Goal: Task Accomplishment & Management: Manage account settings

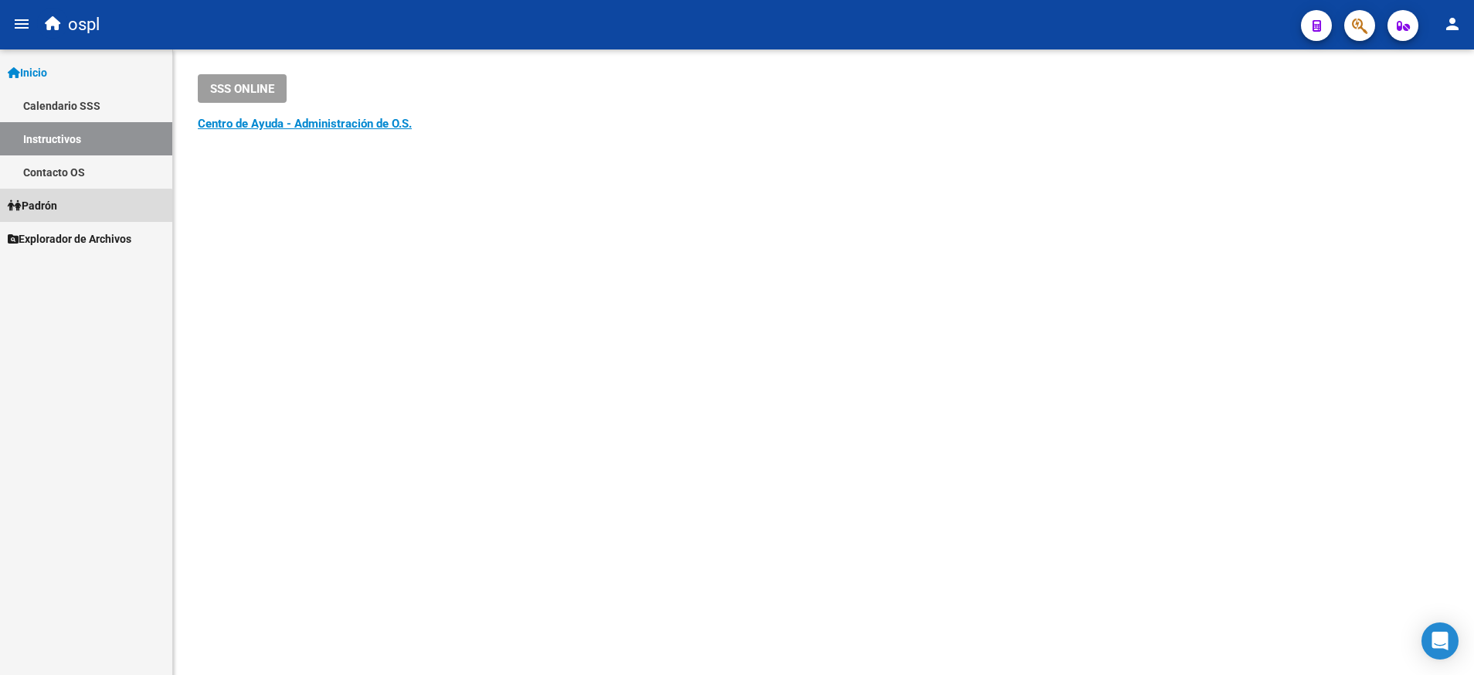
click at [83, 219] on link "Padrón" at bounding box center [86, 205] width 172 height 33
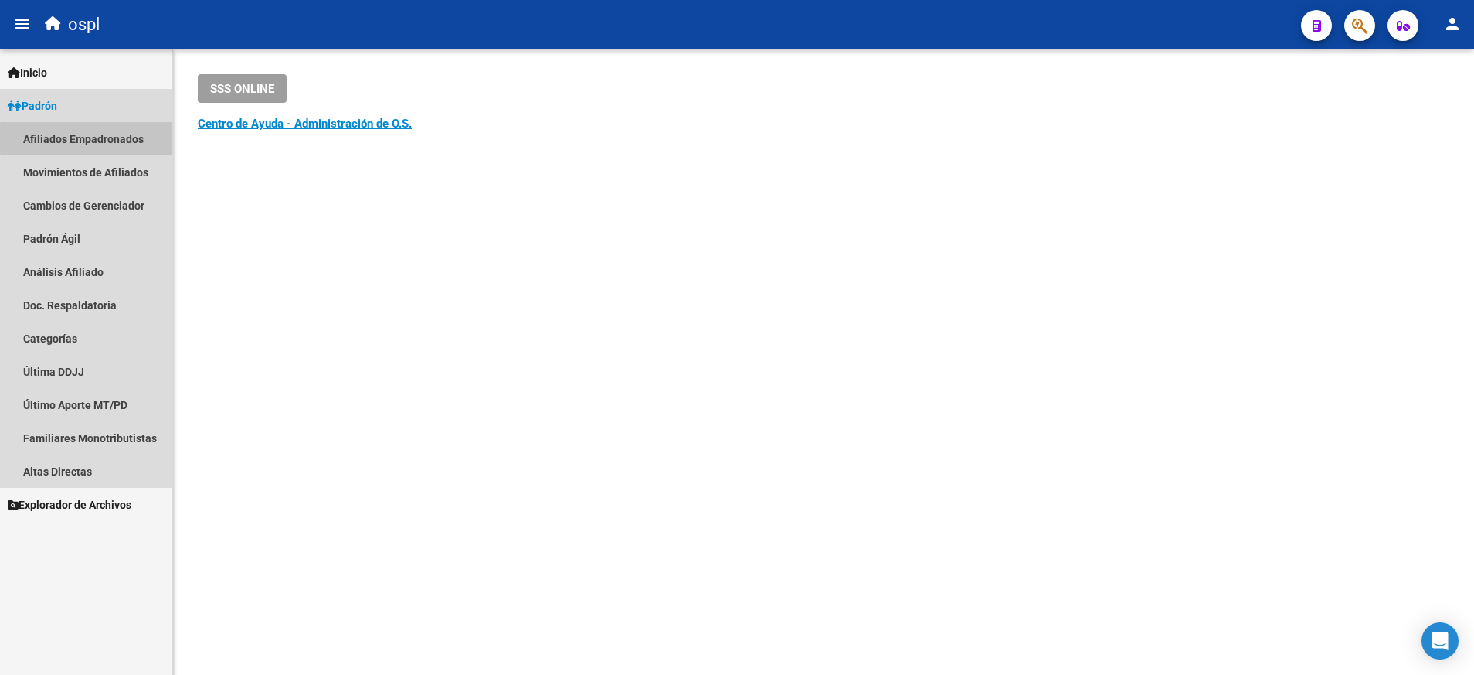
click at [134, 138] on link "Afiliados Empadronados" at bounding box center [86, 138] width 172 height 33
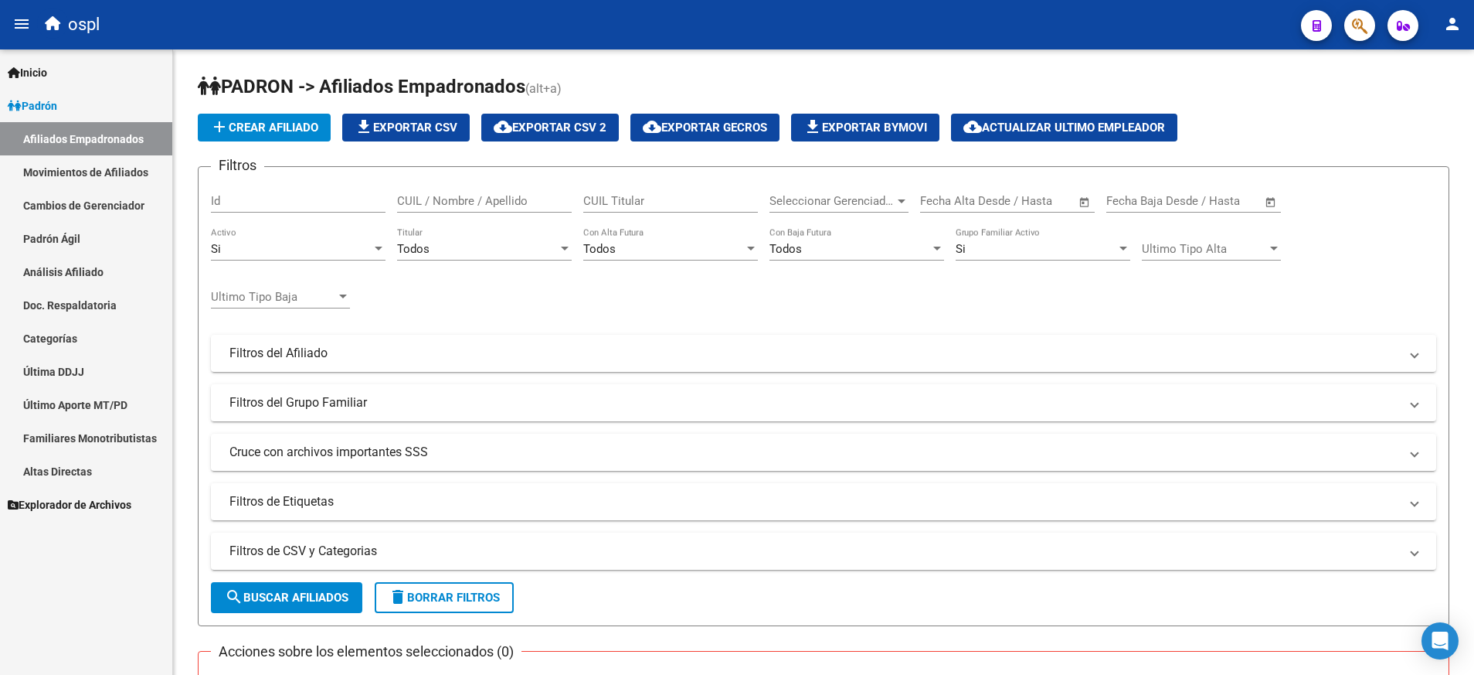
click at [627, 189] on div "CUIL Titular" at bounding box center [670, 195] width 175 height 33
paste input "27291591936"
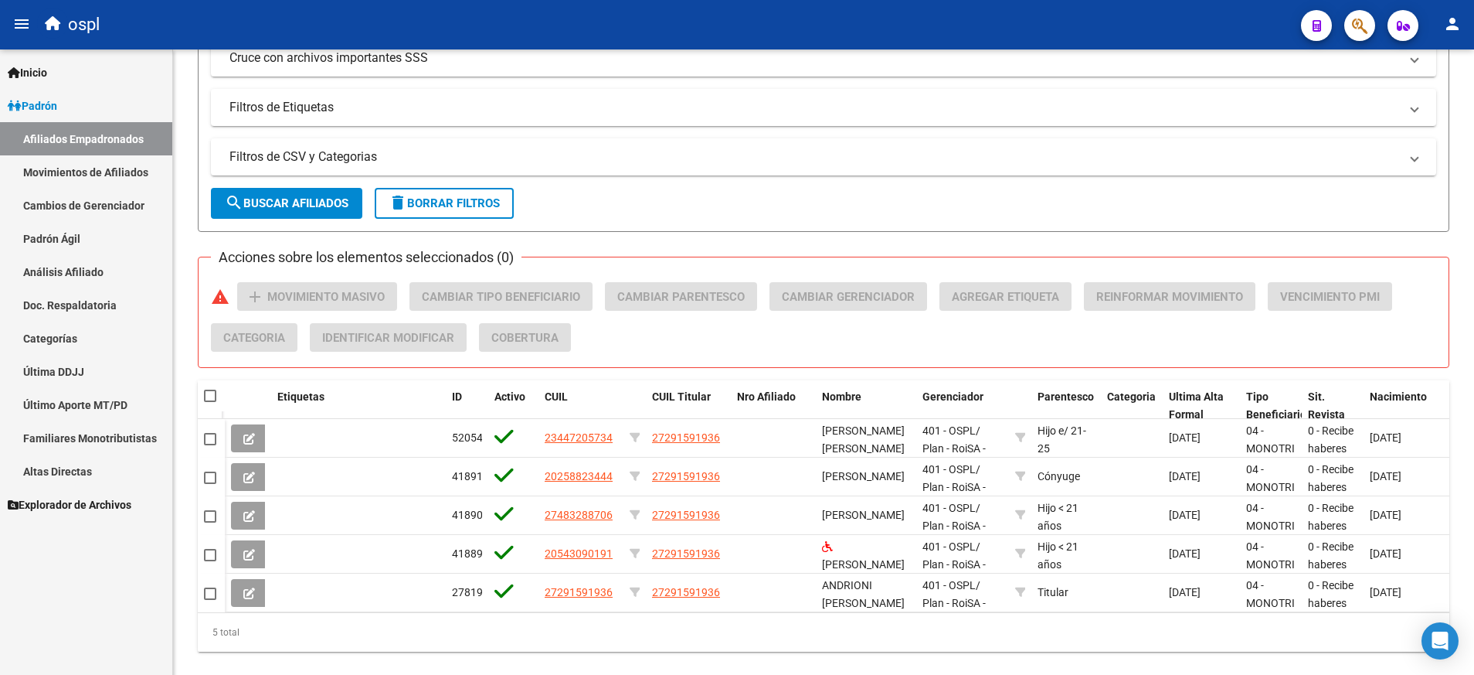
scroll to position [400, 0]
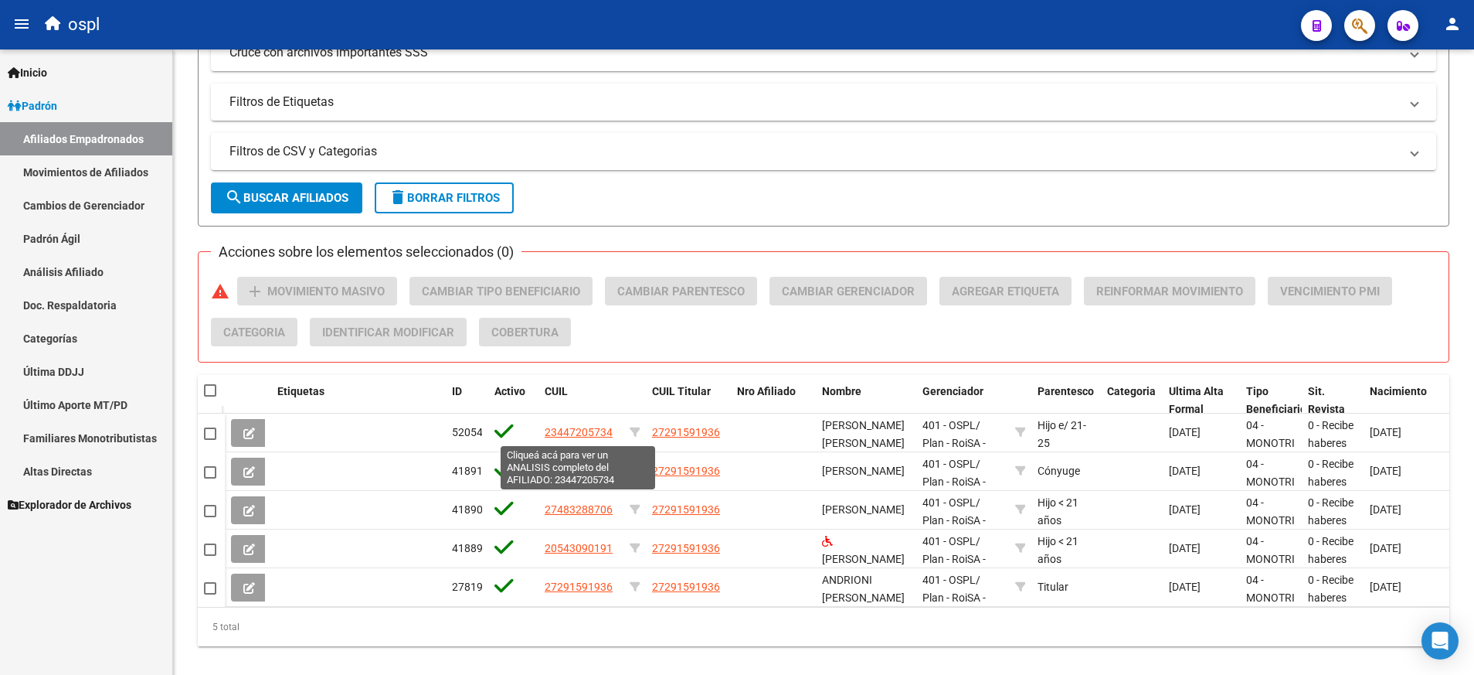
type input "27291591936"
click at [570, 431] on span "23447205734" at bounding box center [579, 432] width 68 height 12
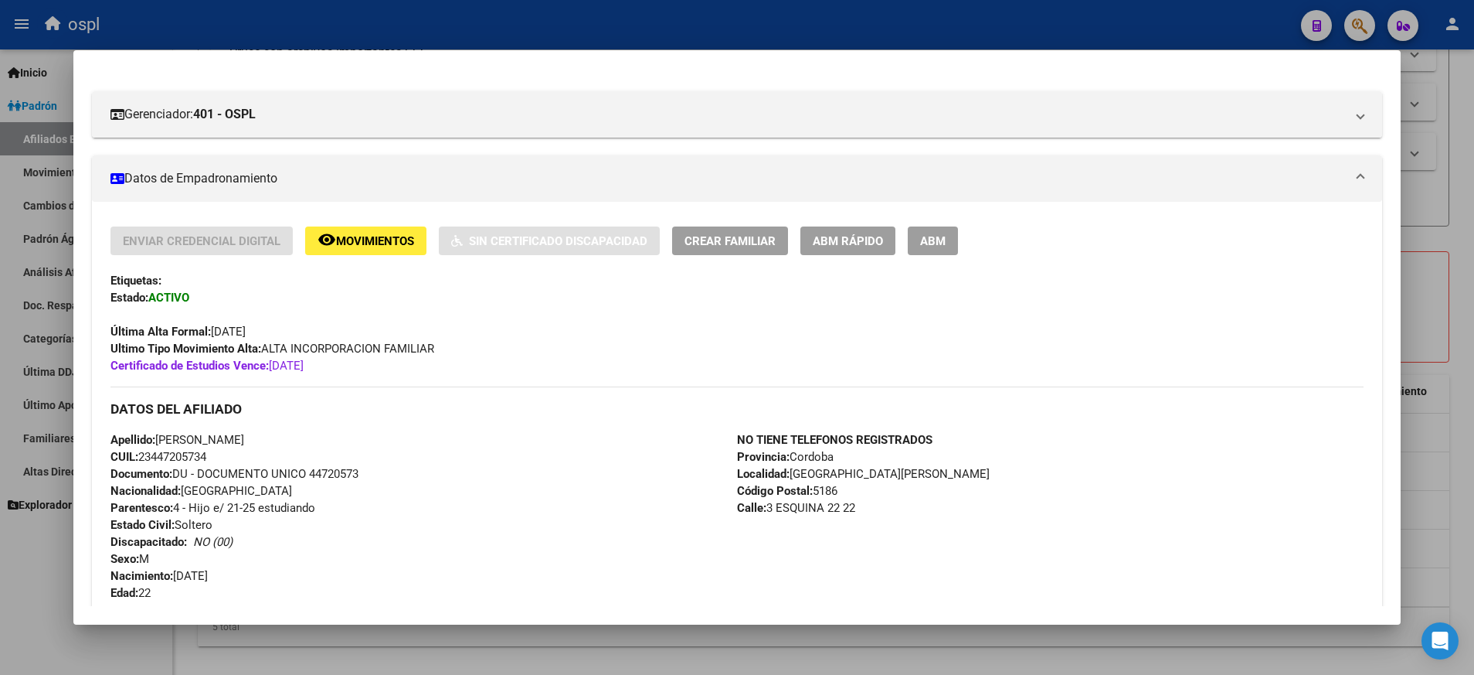
scroll to position [0, 0]
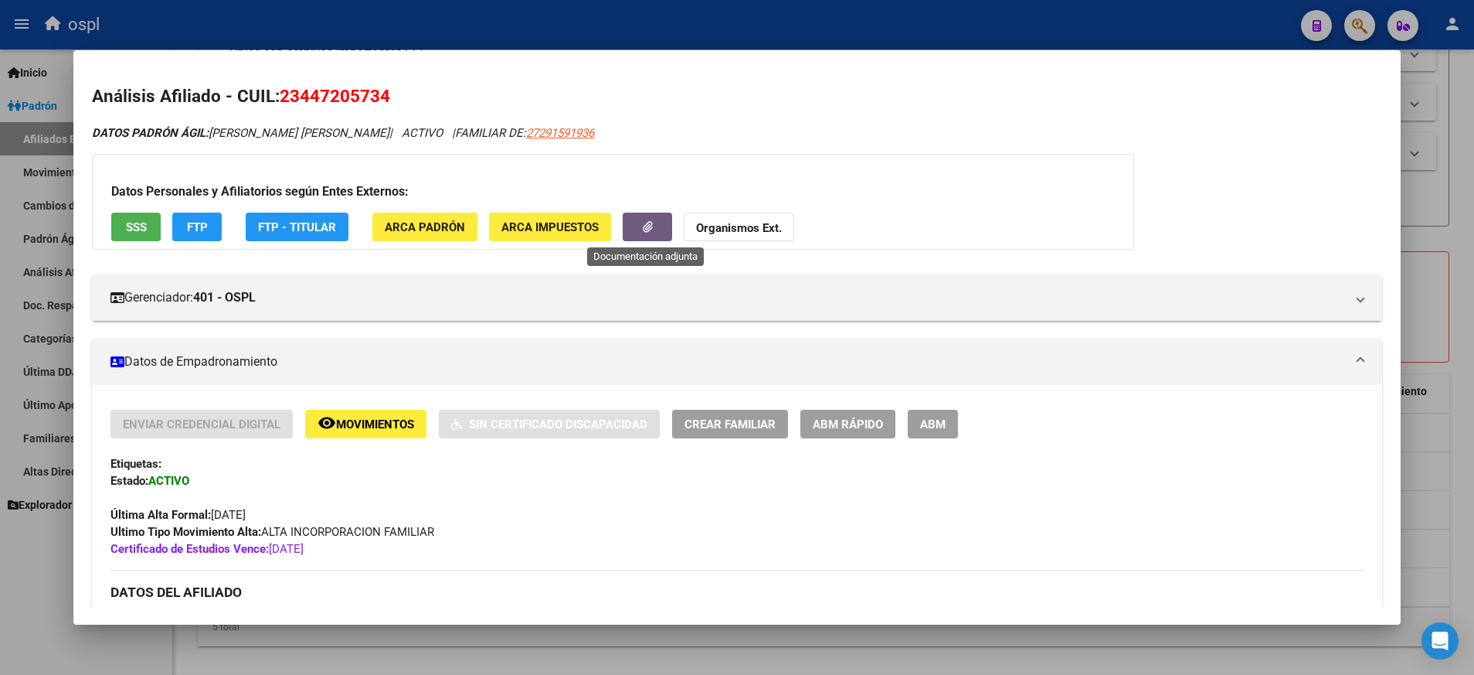
click at [648, 229] on icon "button" at bounding box center [648, 227] width 10 height 12
click at [59, 547] on div at bounding box center [737, 337] width 1474 height 675
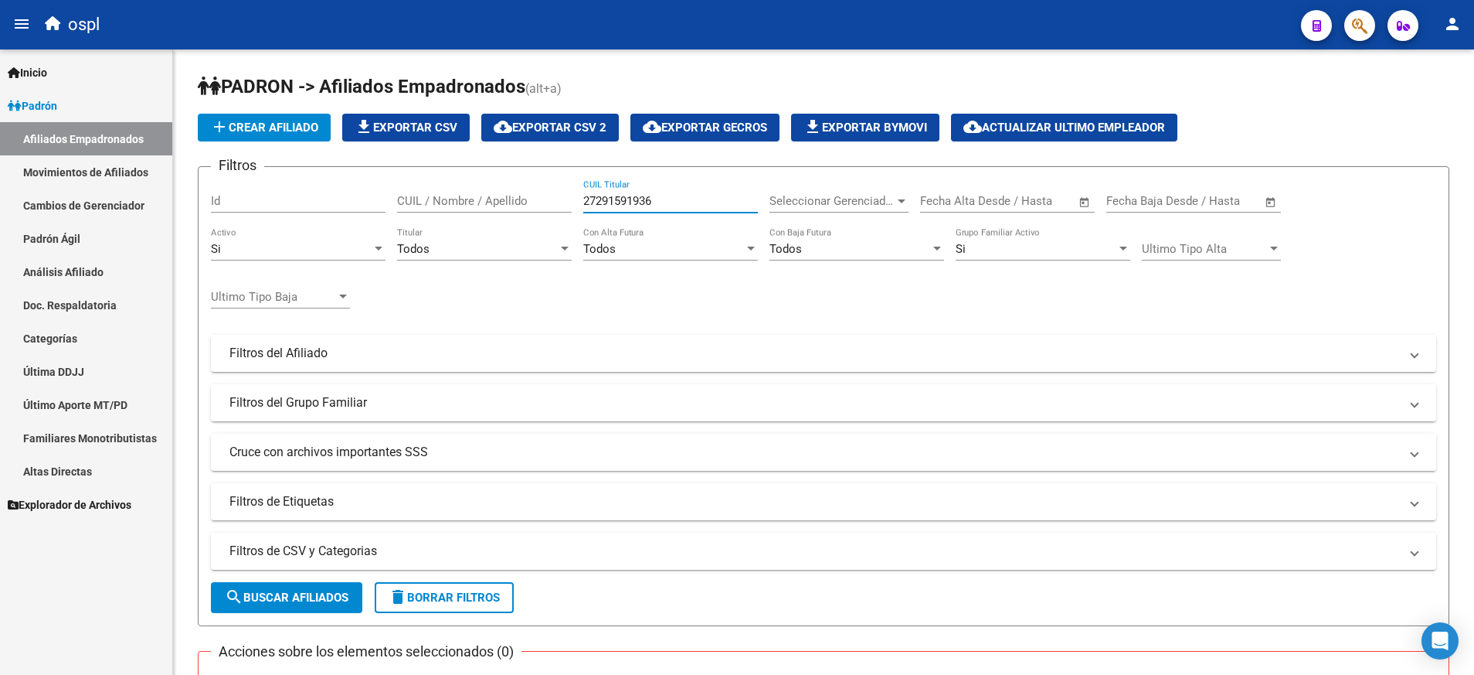
click at [621, 198] on input "27291591936" at bounding box center [670, 201] width 175 height 14
paste input "0178859545"
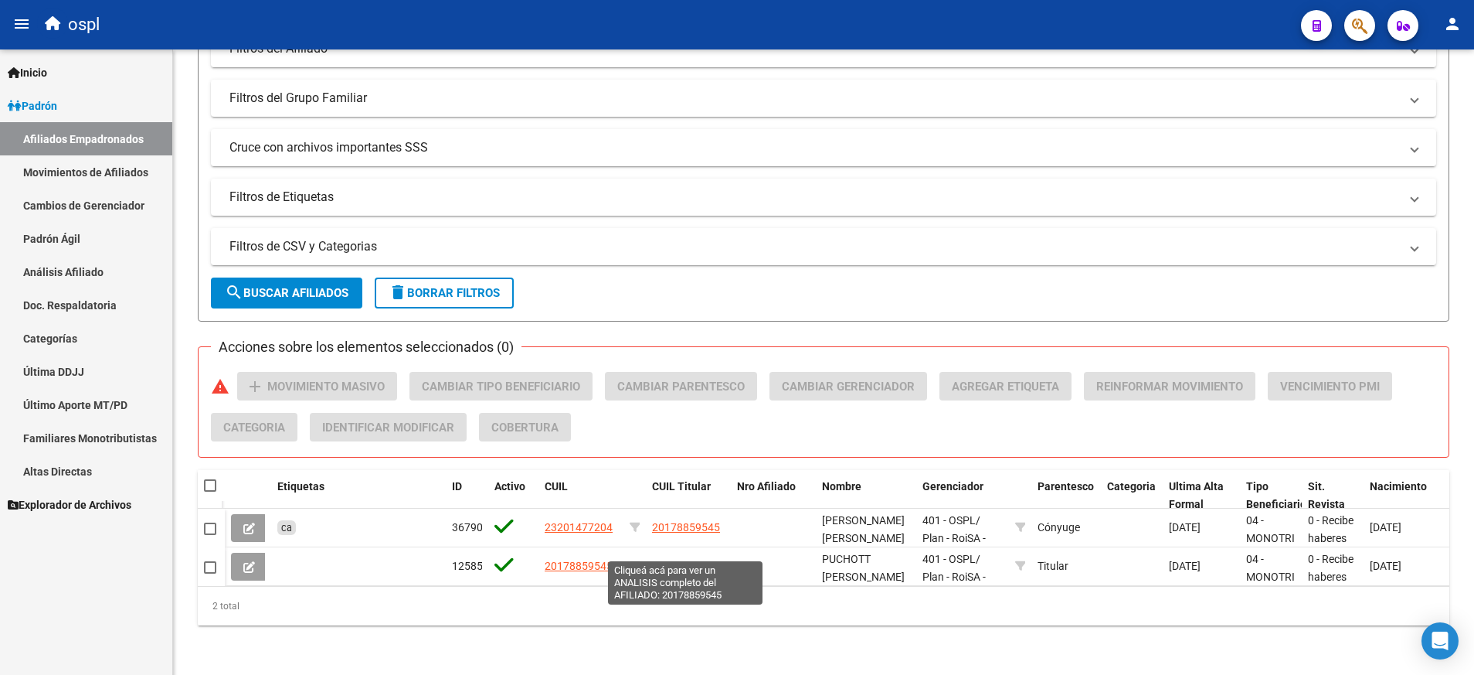
type input "20178859545"
click at [686, 560] on span "20178859545" at bounding box center [686, 566] width 68 height 12
type textarea "20178859545"
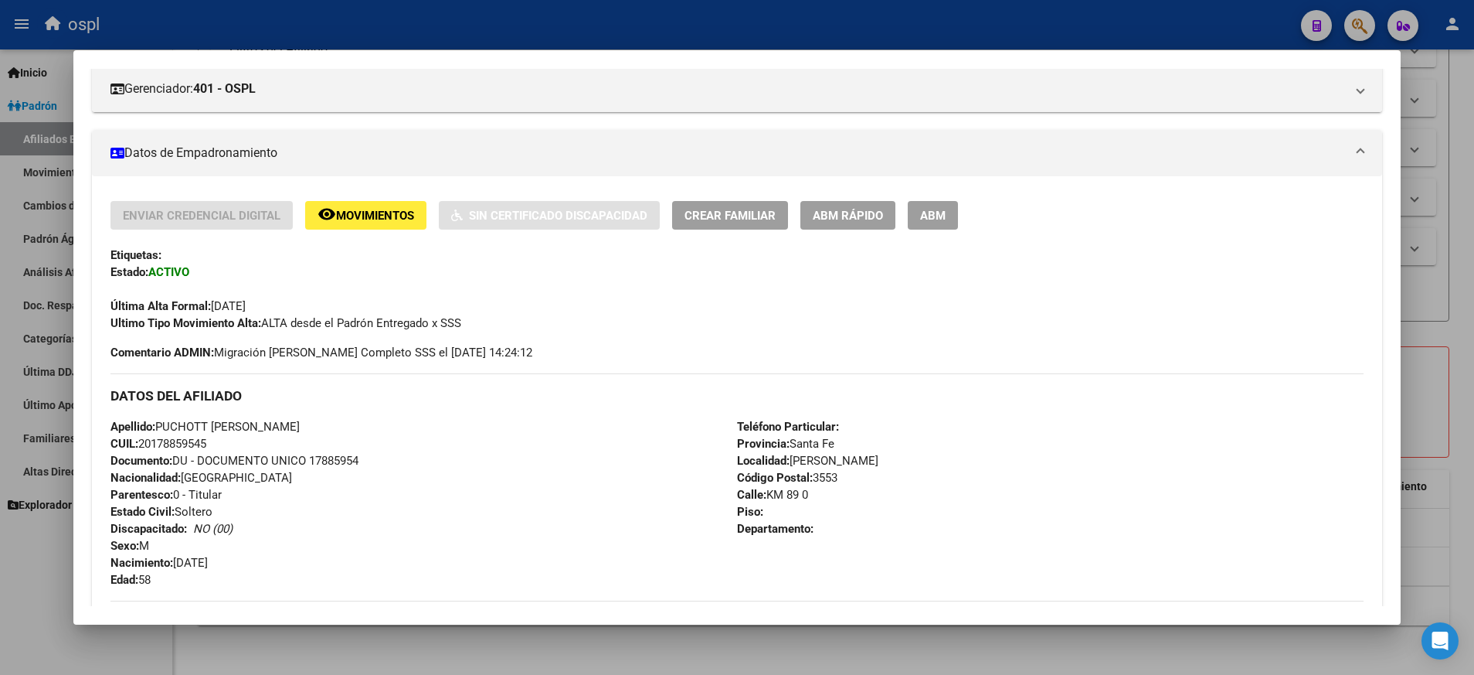
scroll to position [198, 0]
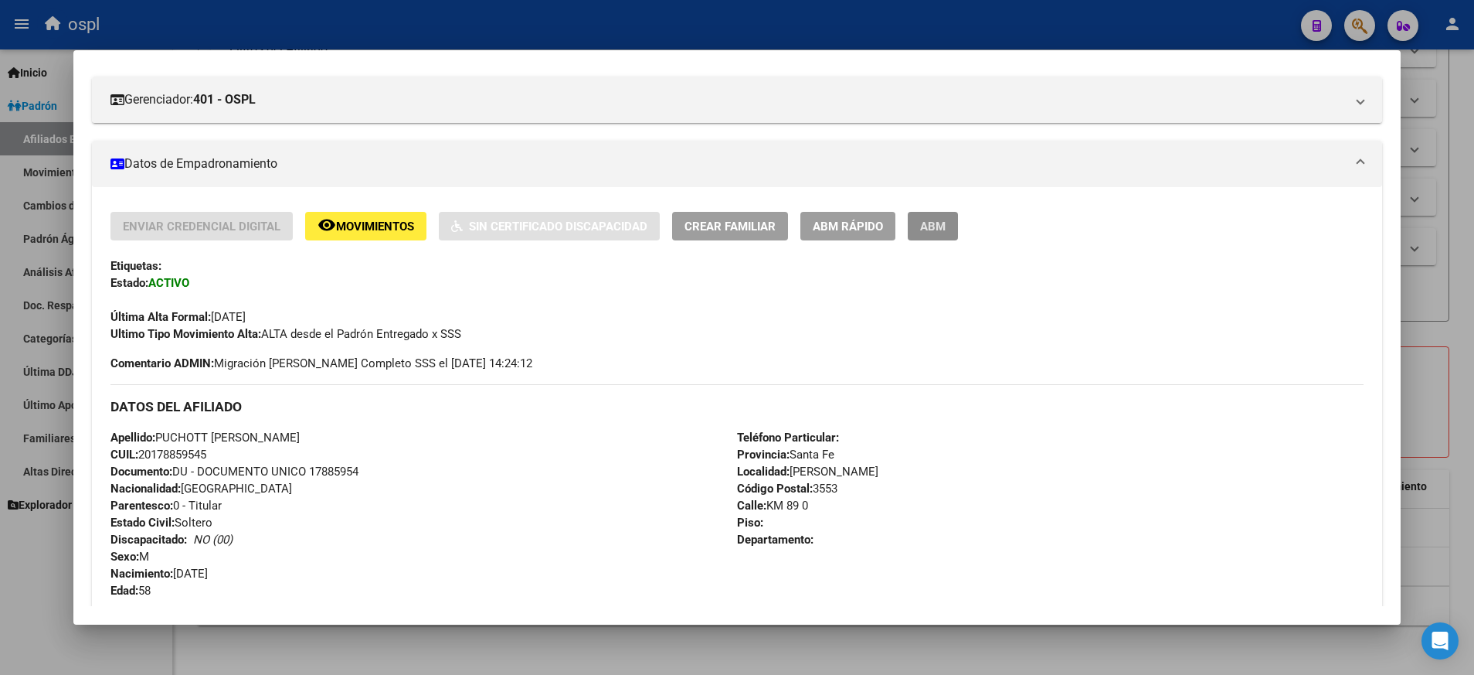
click at [935, 228] on span "ABM" at bounding box center [933, 226] width 26 height 14
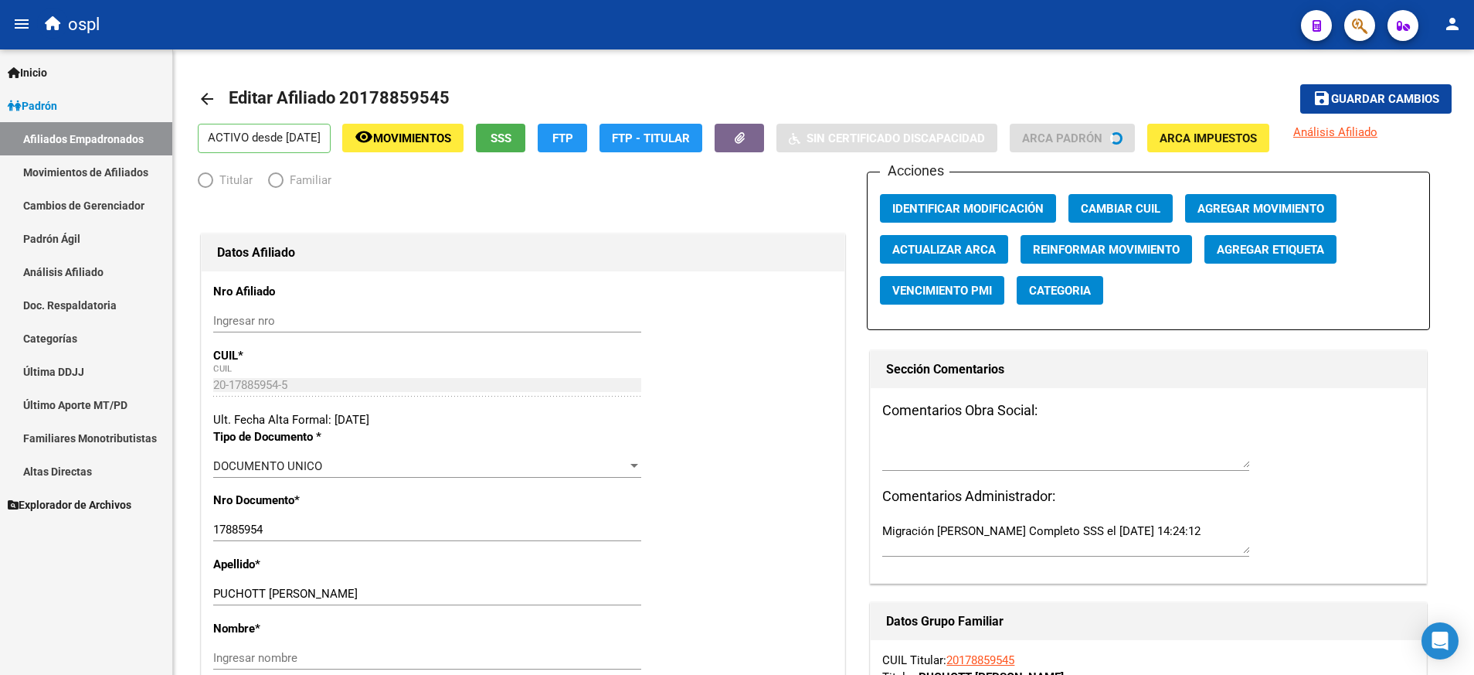
radio input "true"
type input "20-17885954-5"
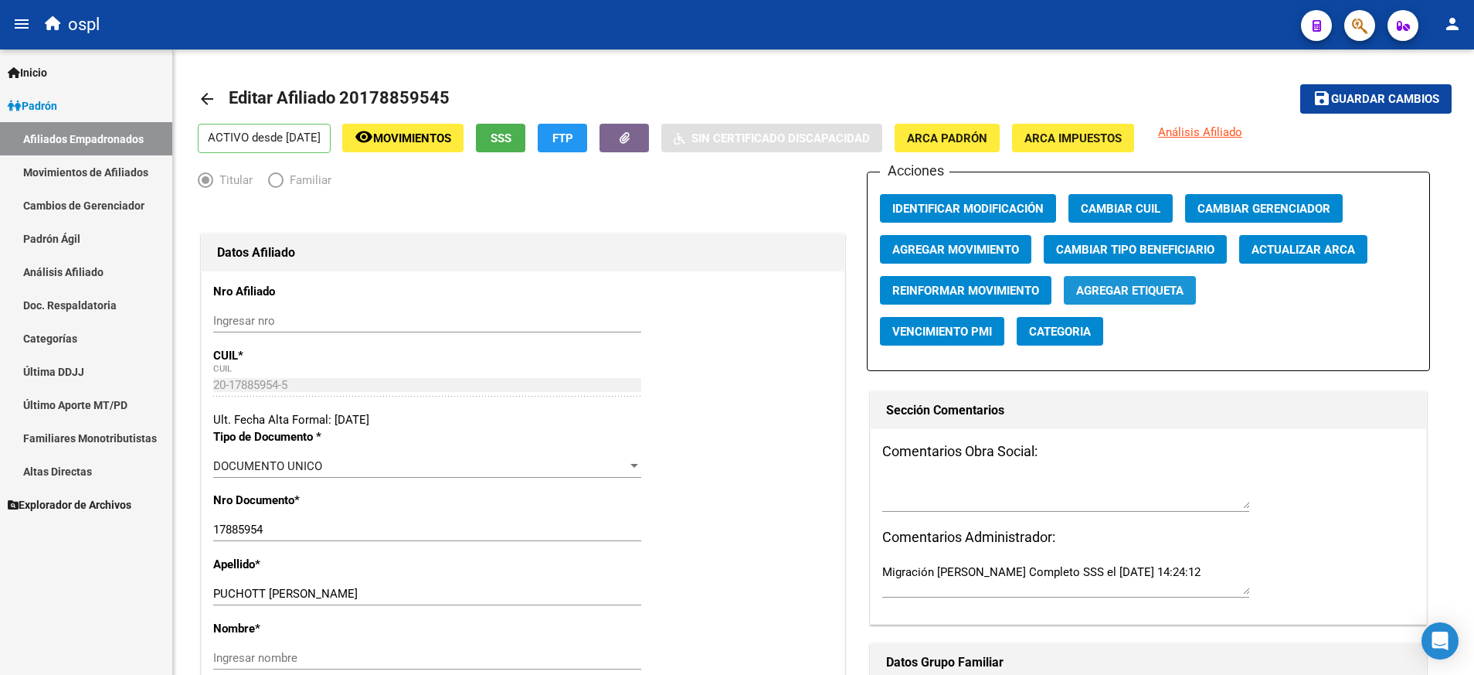
click at [1087, 291] on span "Agregar Etiqueta" at bounding box center [1130, 291] width 107 height 14
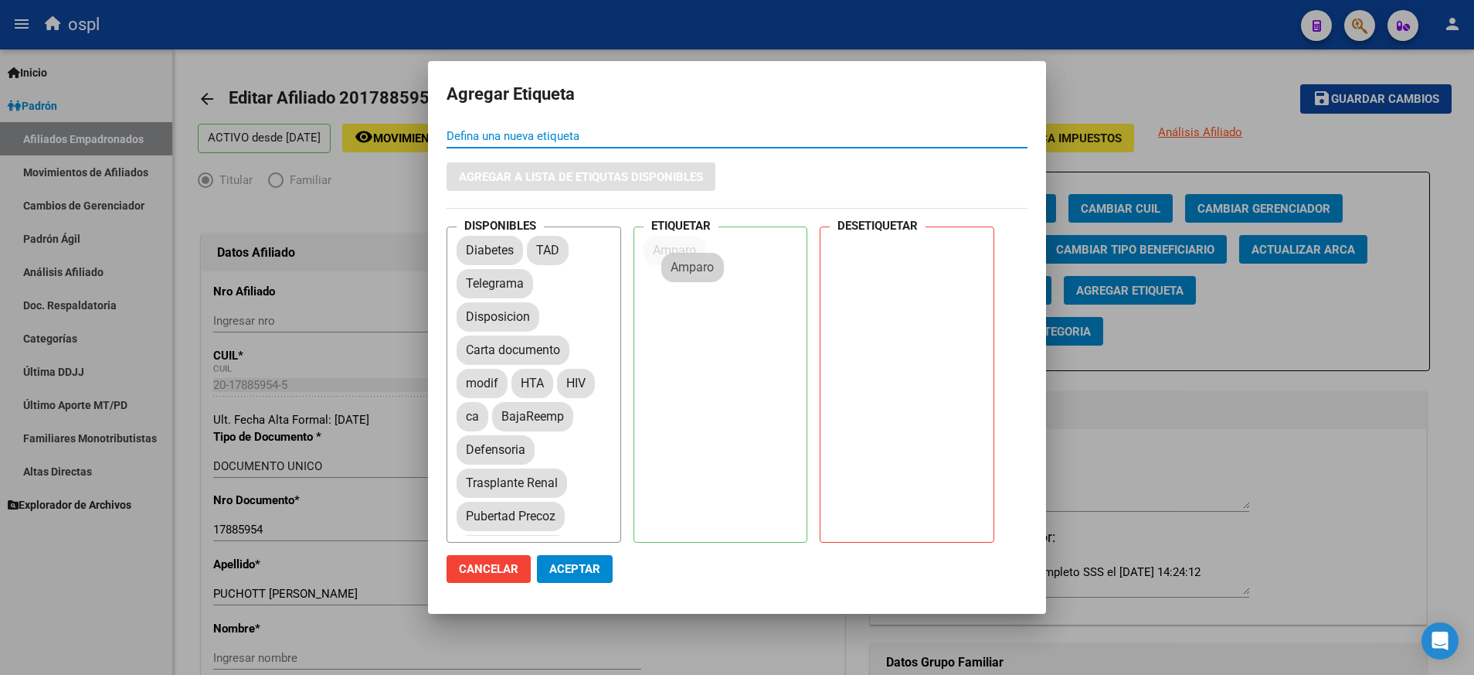
drag, startPoint x: 485, startPoint y: 288, endPoint x: 691, endPoint y: 271, distance: 207.0
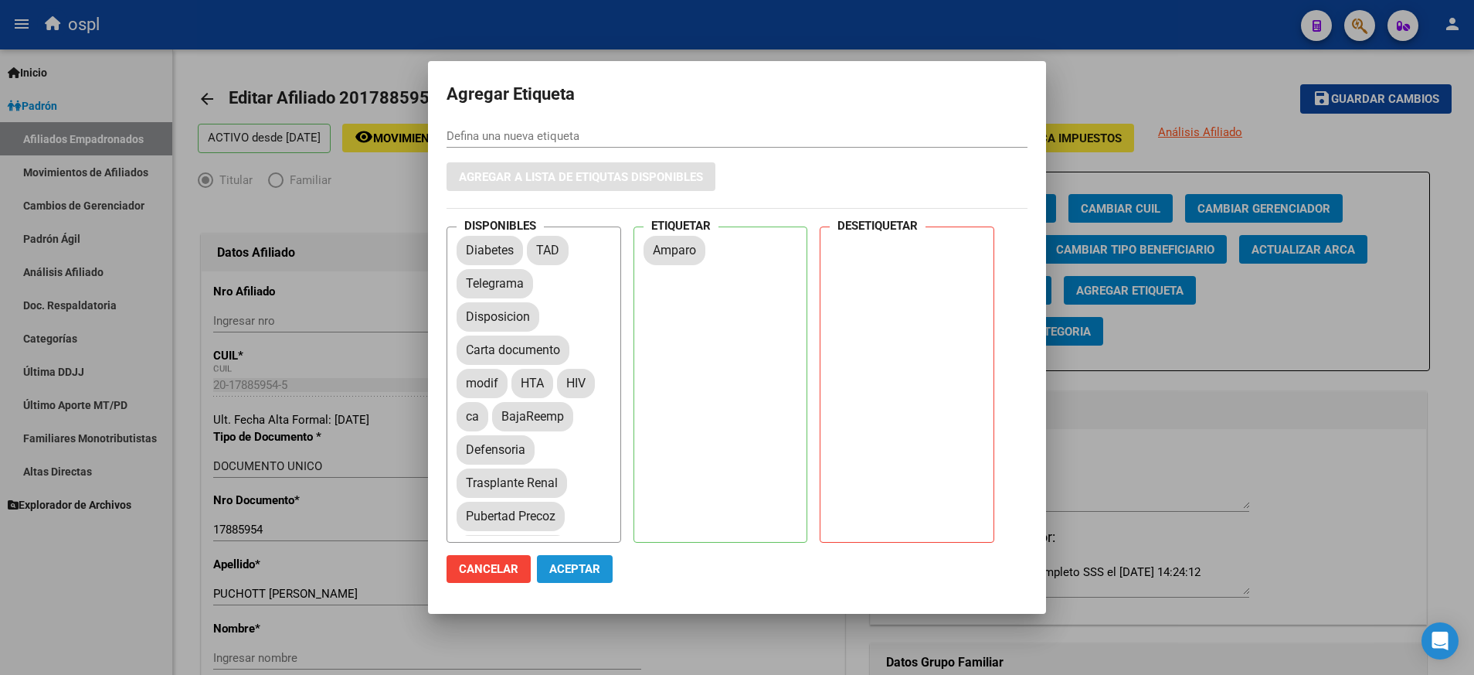
click at [571, 562] on span "Aceptar" at bounding box center [574, 569] width 51 height 14
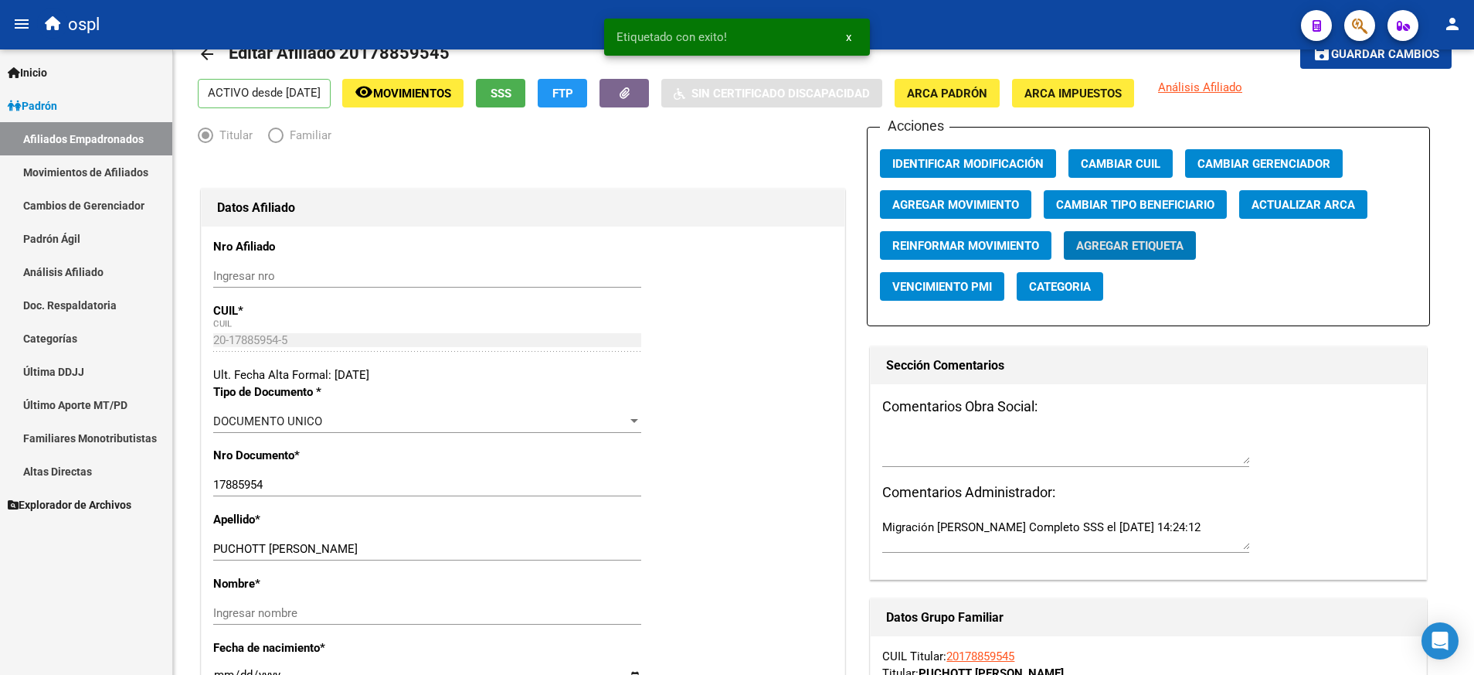
scroll to position [46, 0]
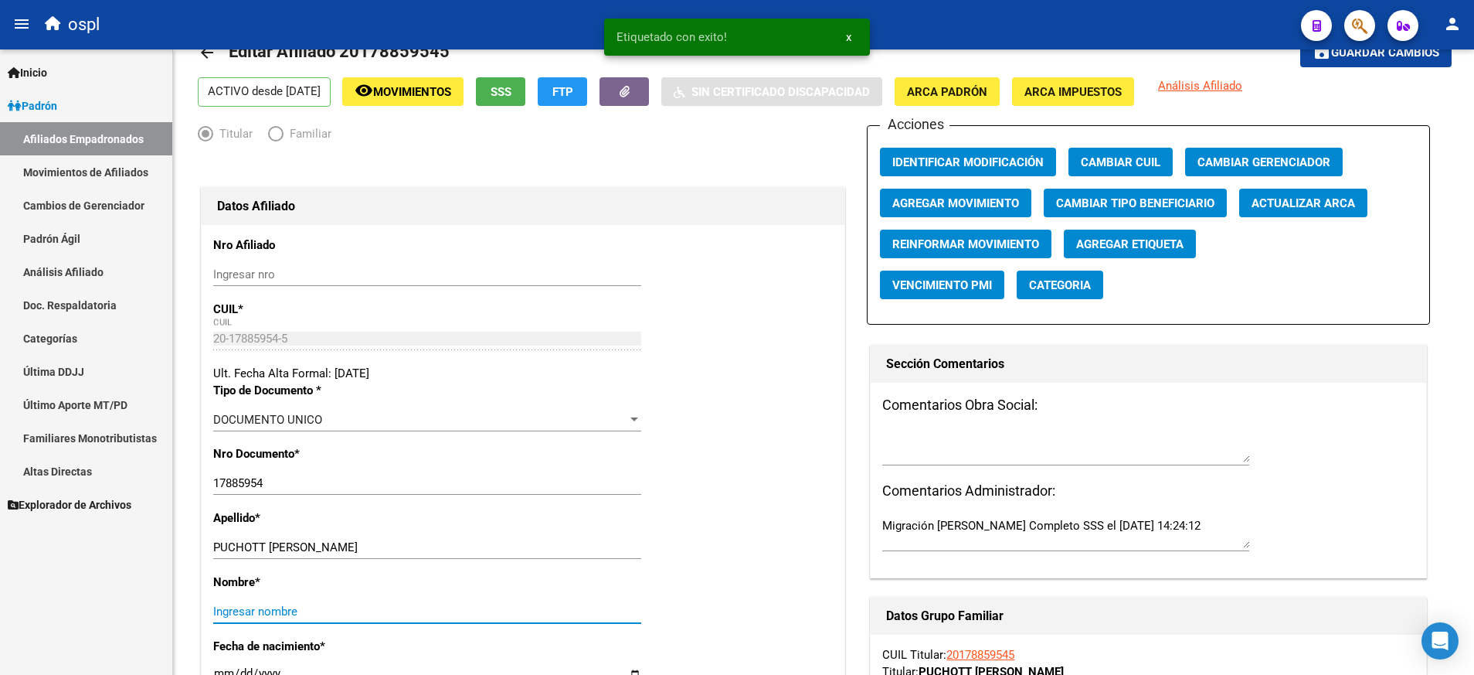
click at [457, 617] on input "Ingresar nombre" at bounding box center [427, 611] width 428 height 14
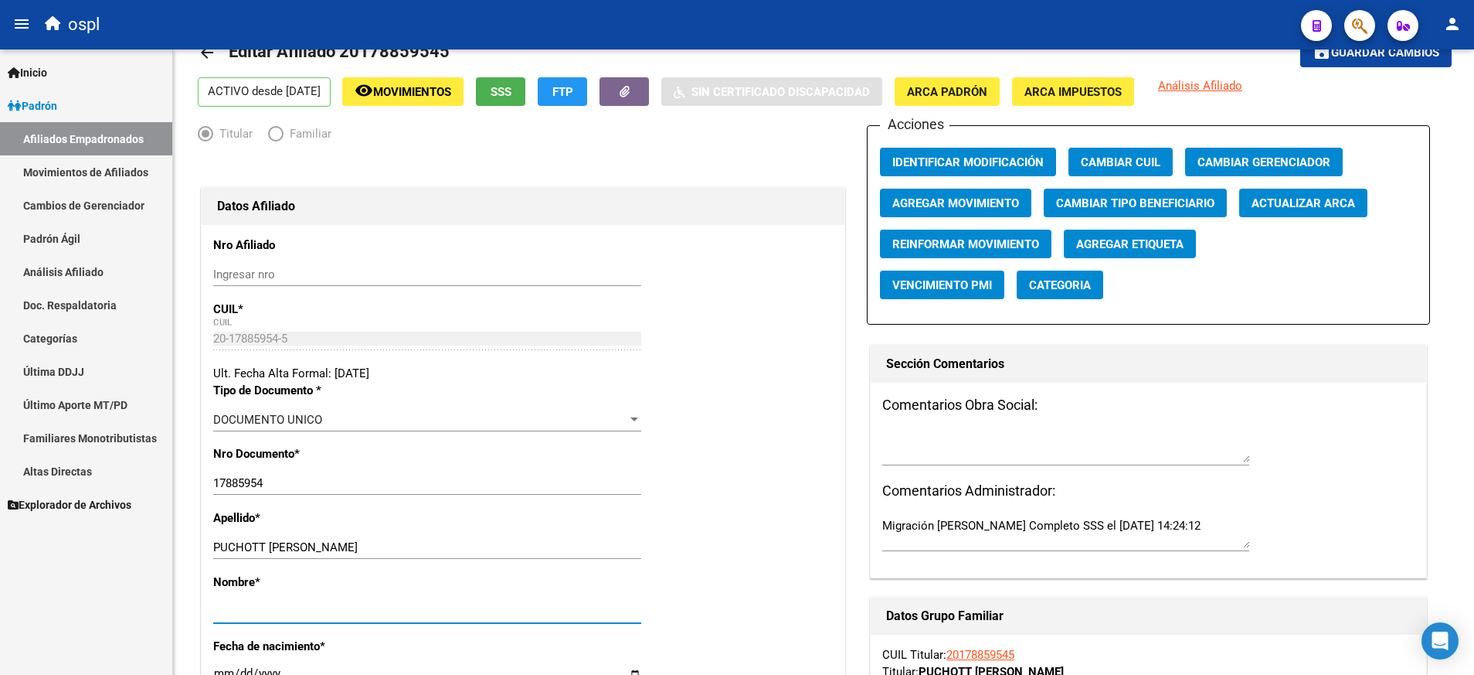
click at [1345, 54] on span "Guardar cambios" at bounding box center [1386, 53] width 108 height 14
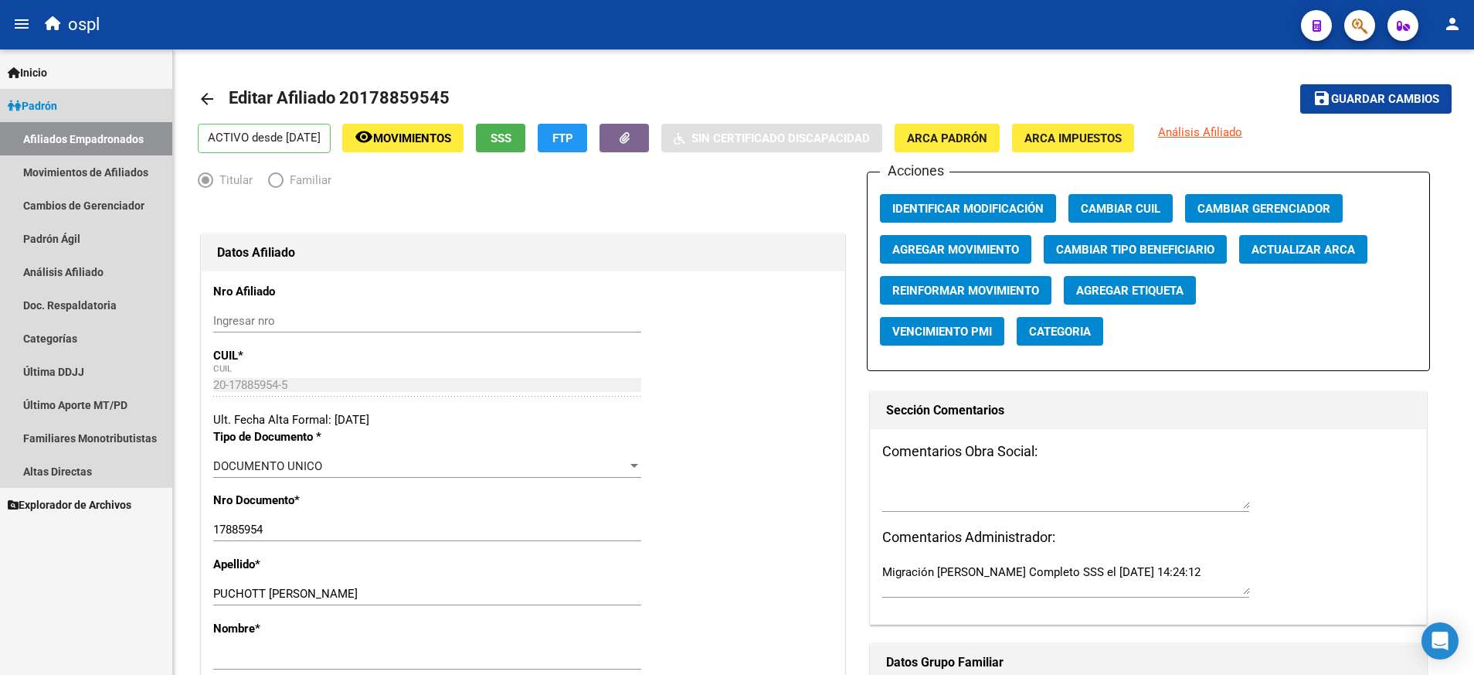
click at [138, 137] on link "Afiliados Empadronados" at bounding box center [86, 138] width 172 height 33
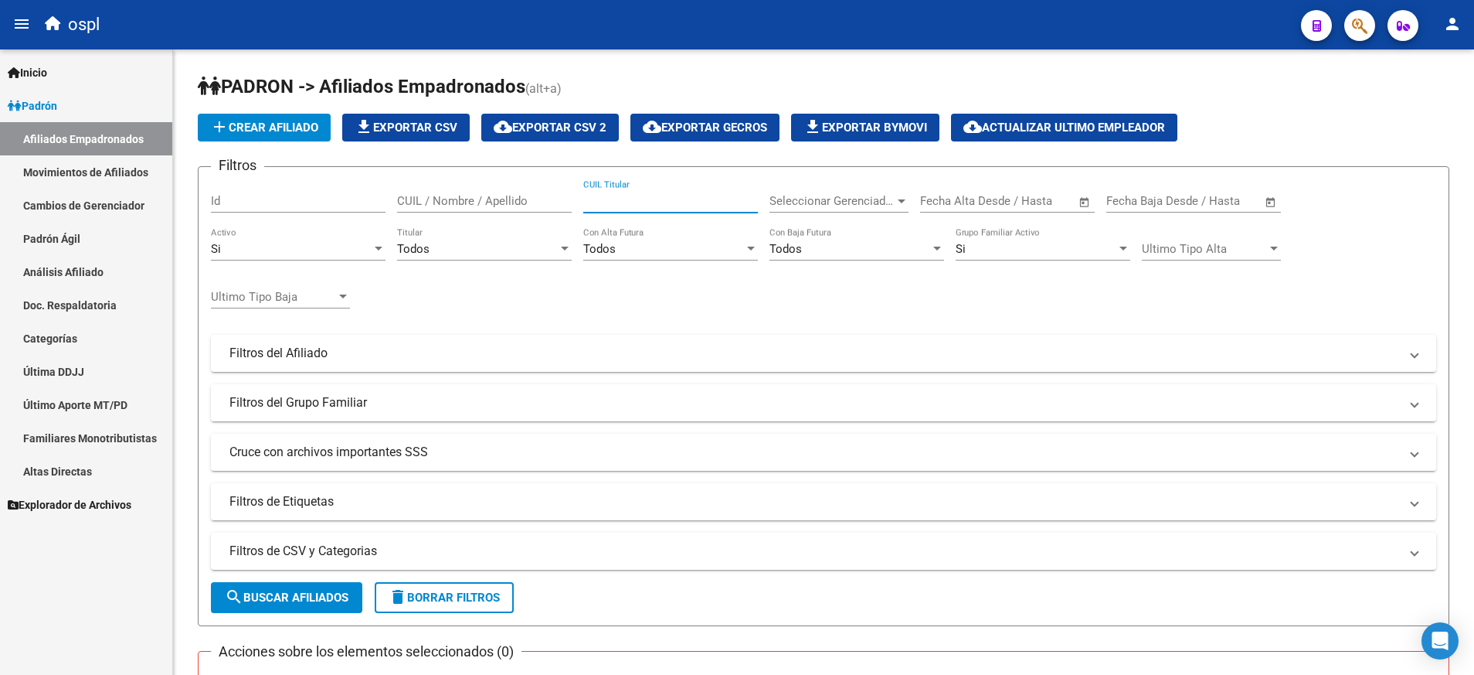
click at [639, 200] on input "CUIL Titular" at bounding box center [670, 201] width 175 height 14
paste input "27298089934"
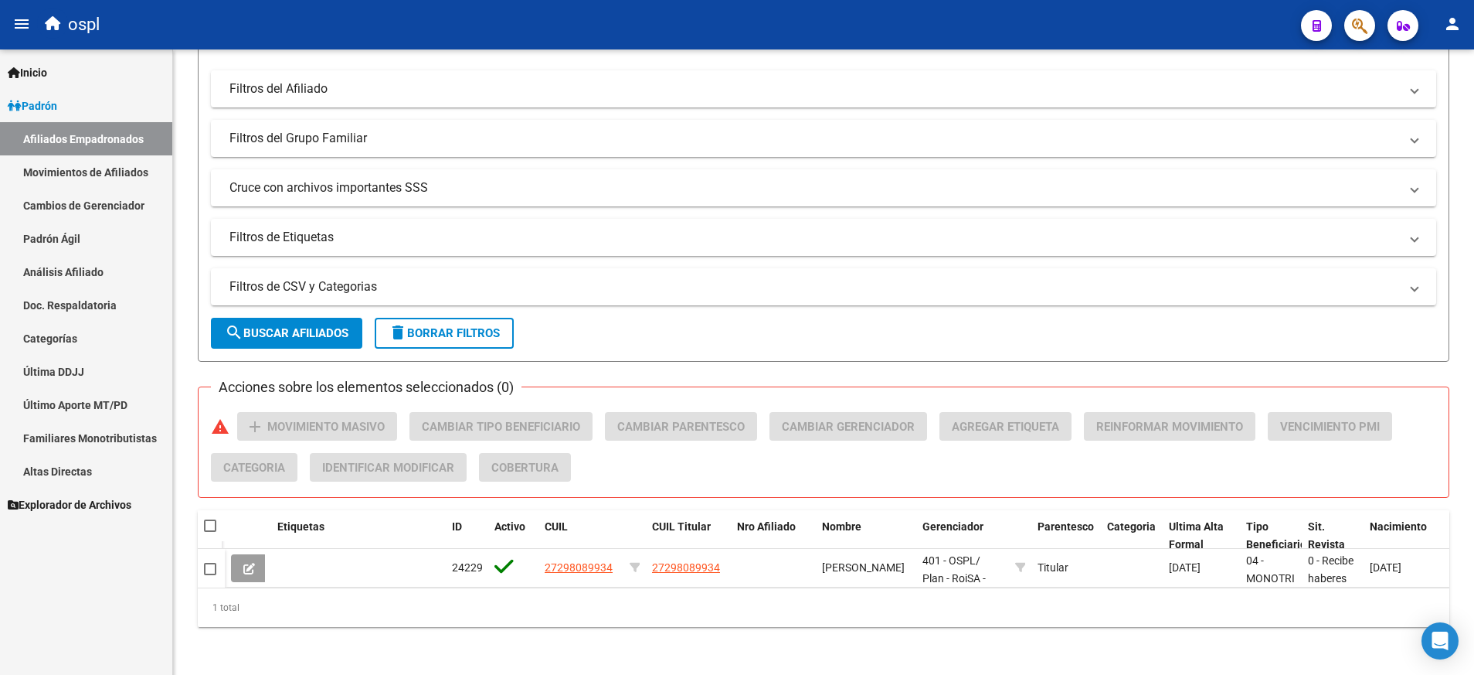
scroll to position [284, 0]
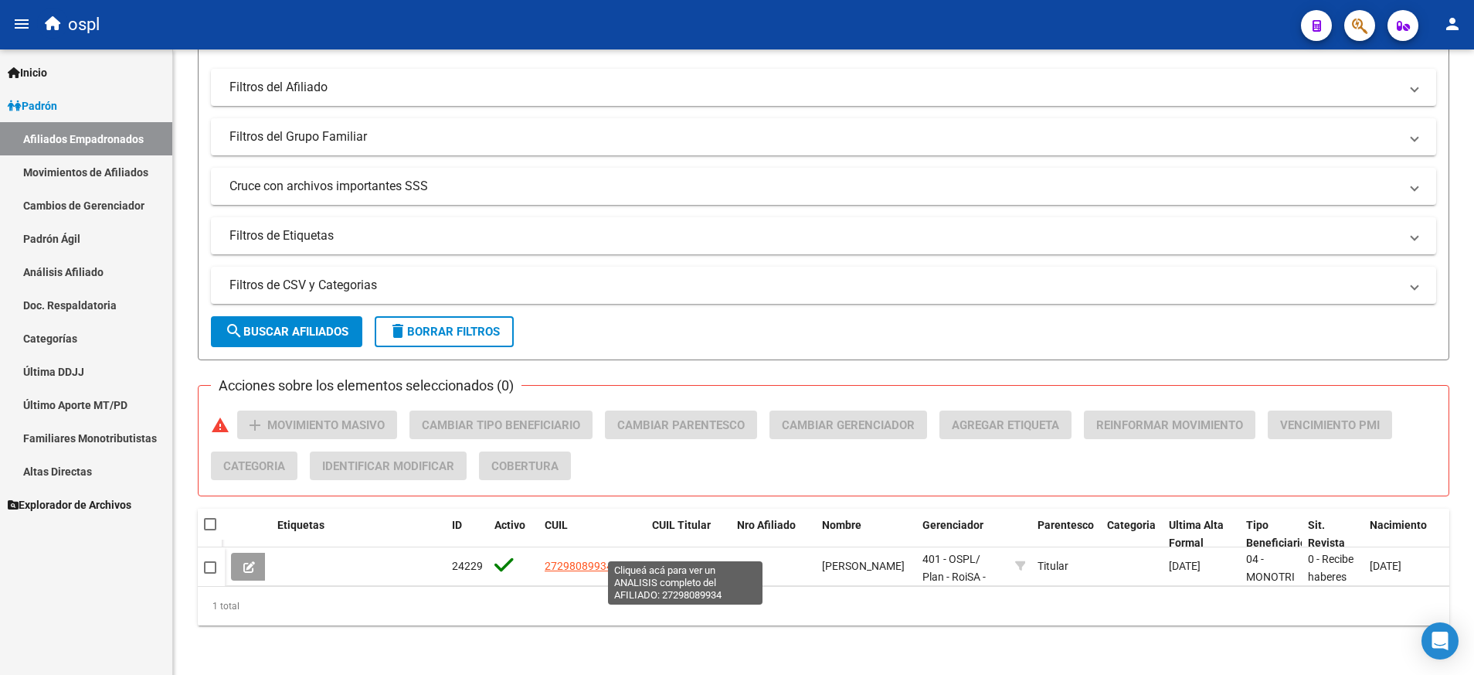
type input "27298089934"
click at [653, 560] on span "27298089934" at bounding box center [686, 566] width 68 height 12
type textarea "27298089934"
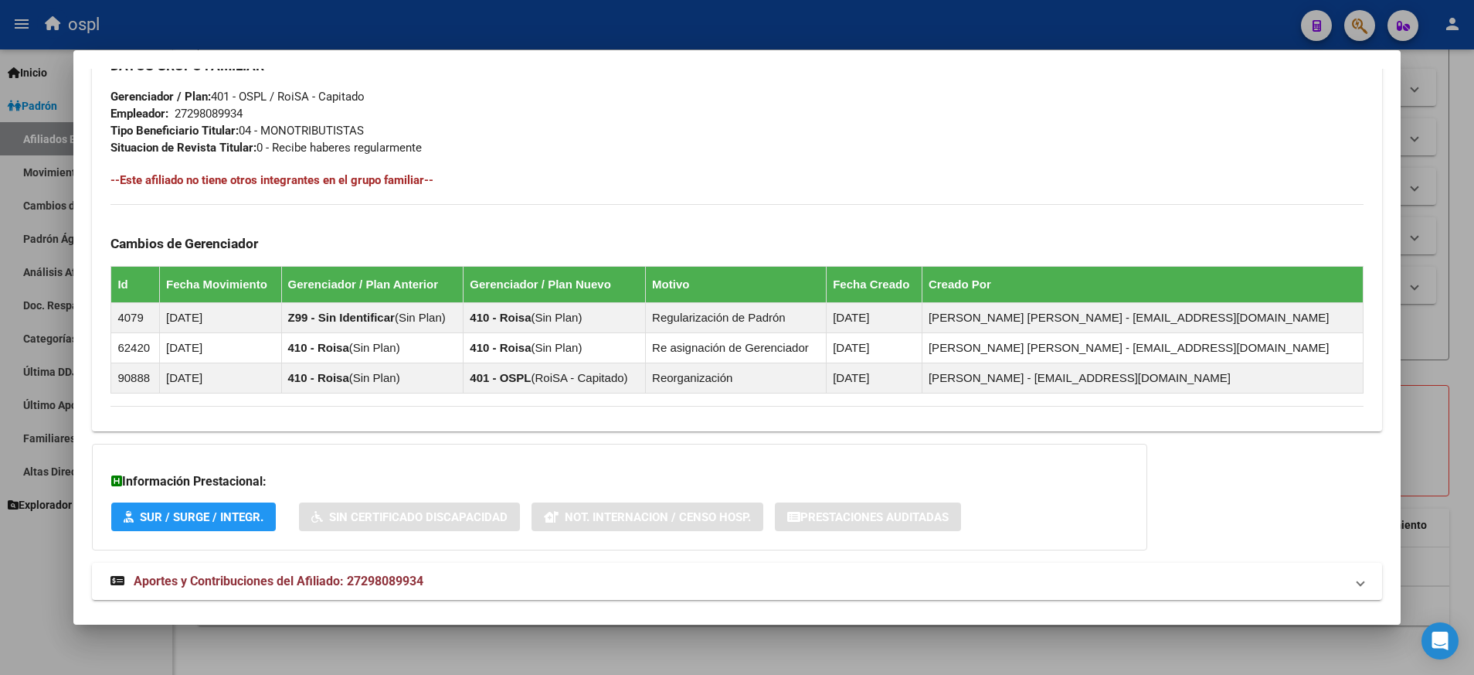
scroll to position [794, 0]
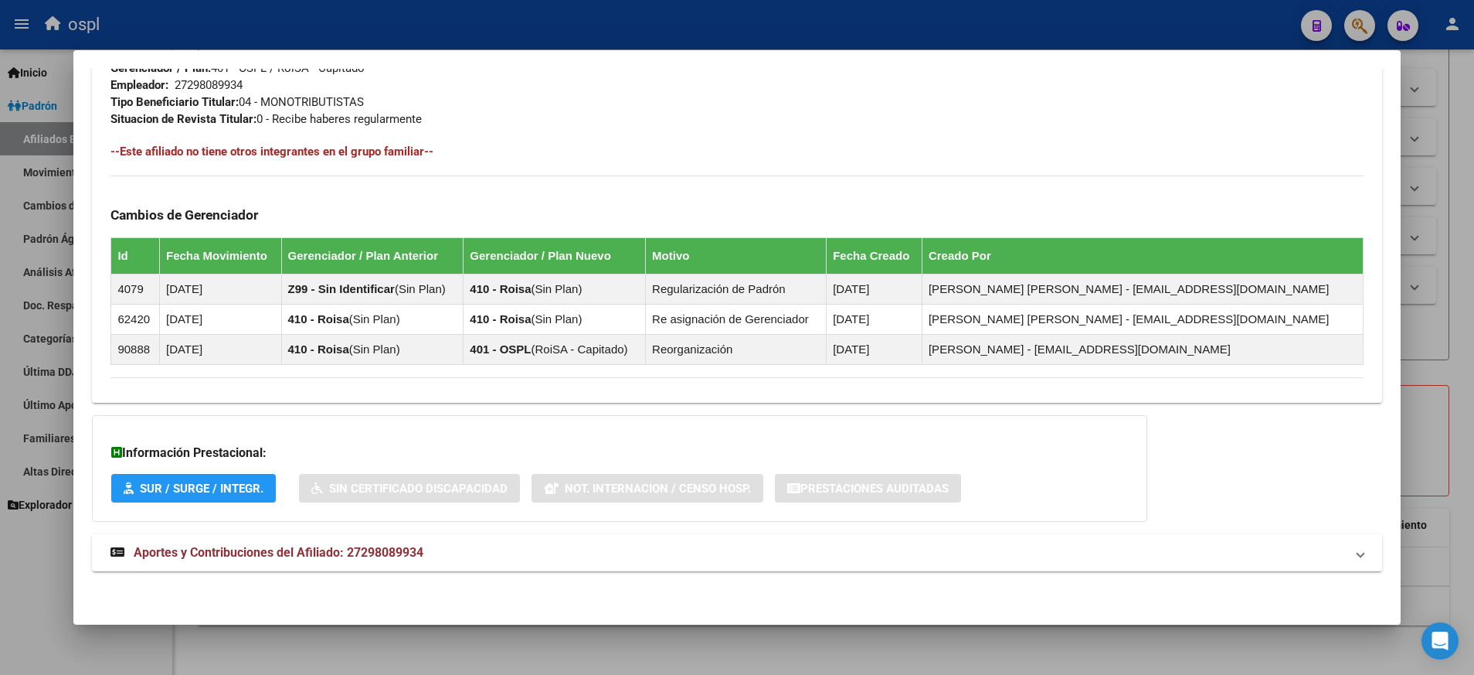
click at [339, 556] on span "Aportes y Contribuciones del Afiliado: 27298089934" at bounding box center [279, 552] width 290 height 15
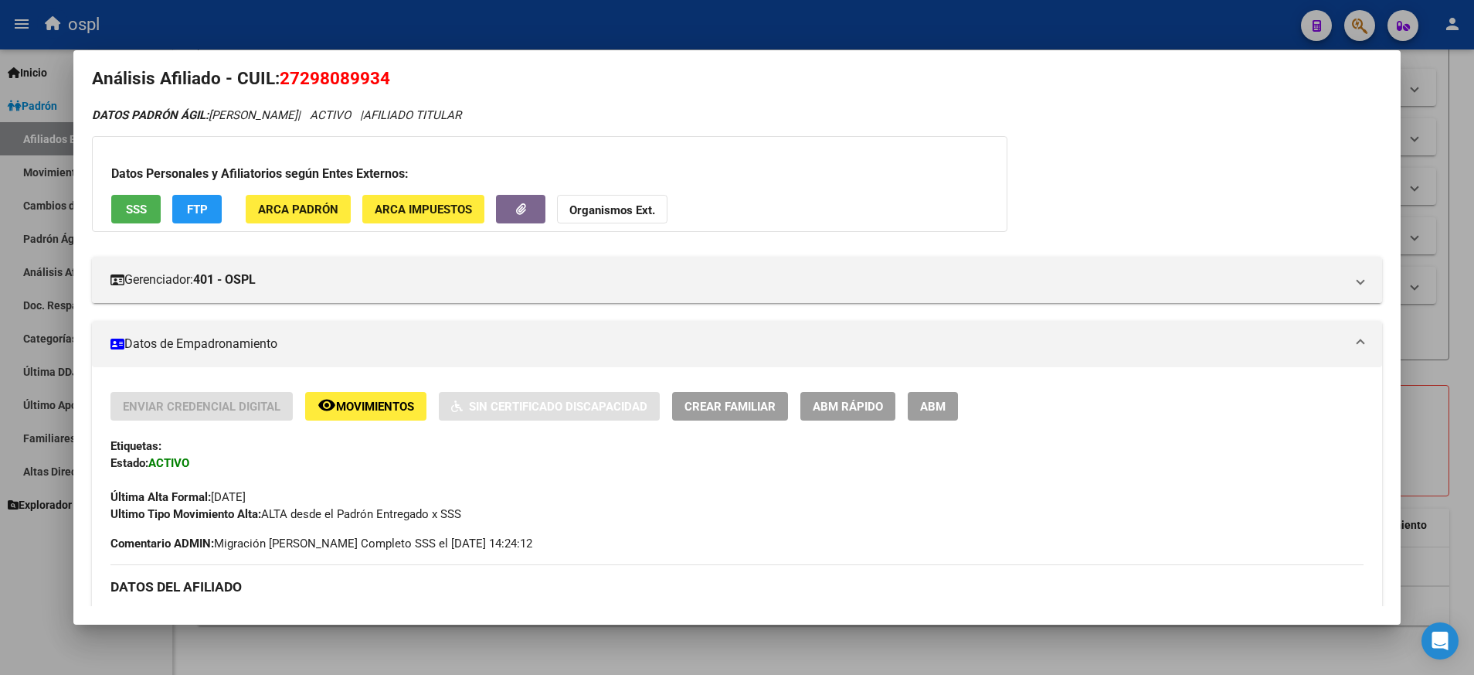
scroll to position [0, 0]
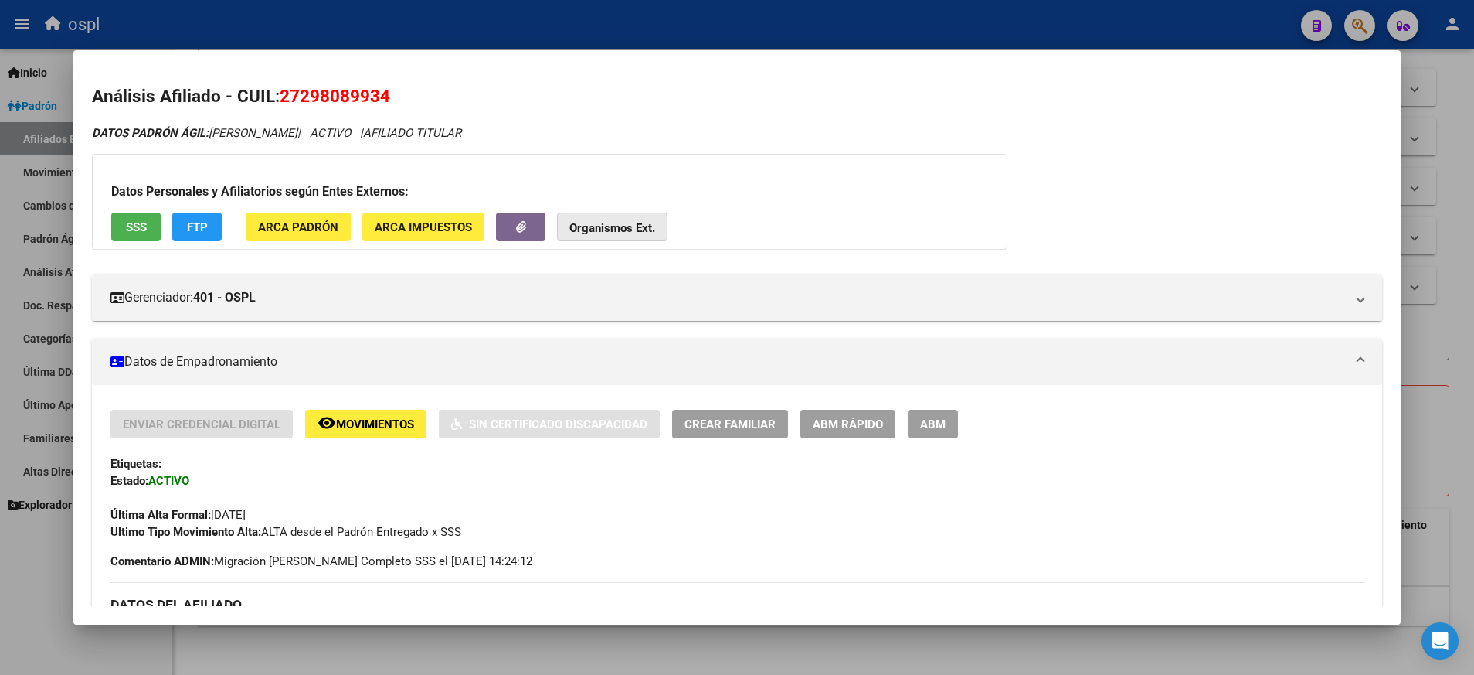
click at [601, 216] on button "Organismos Ext." at bounding box center [612, 227] width 111 height 29
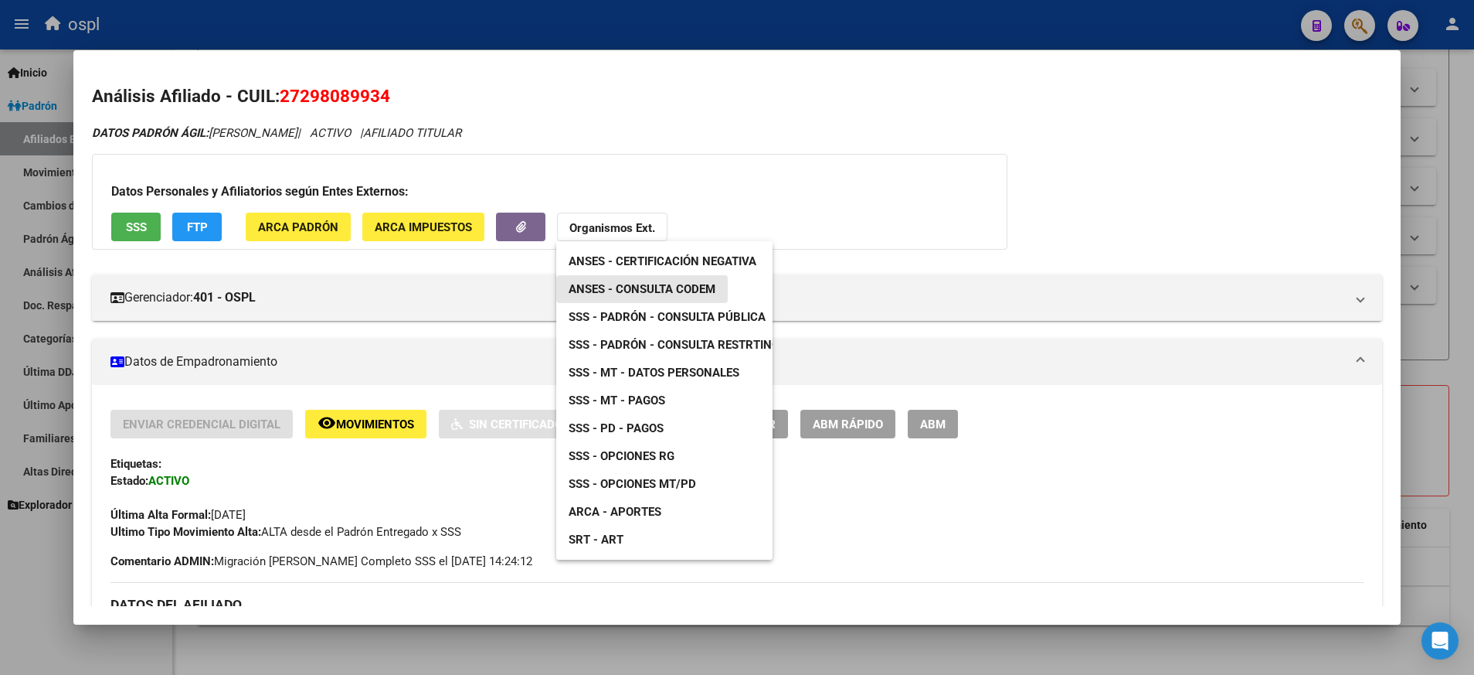
click at [656, 289] on span "ANSES - Consulta CODEM" at bounding box center [642, 289] width 147 height 14
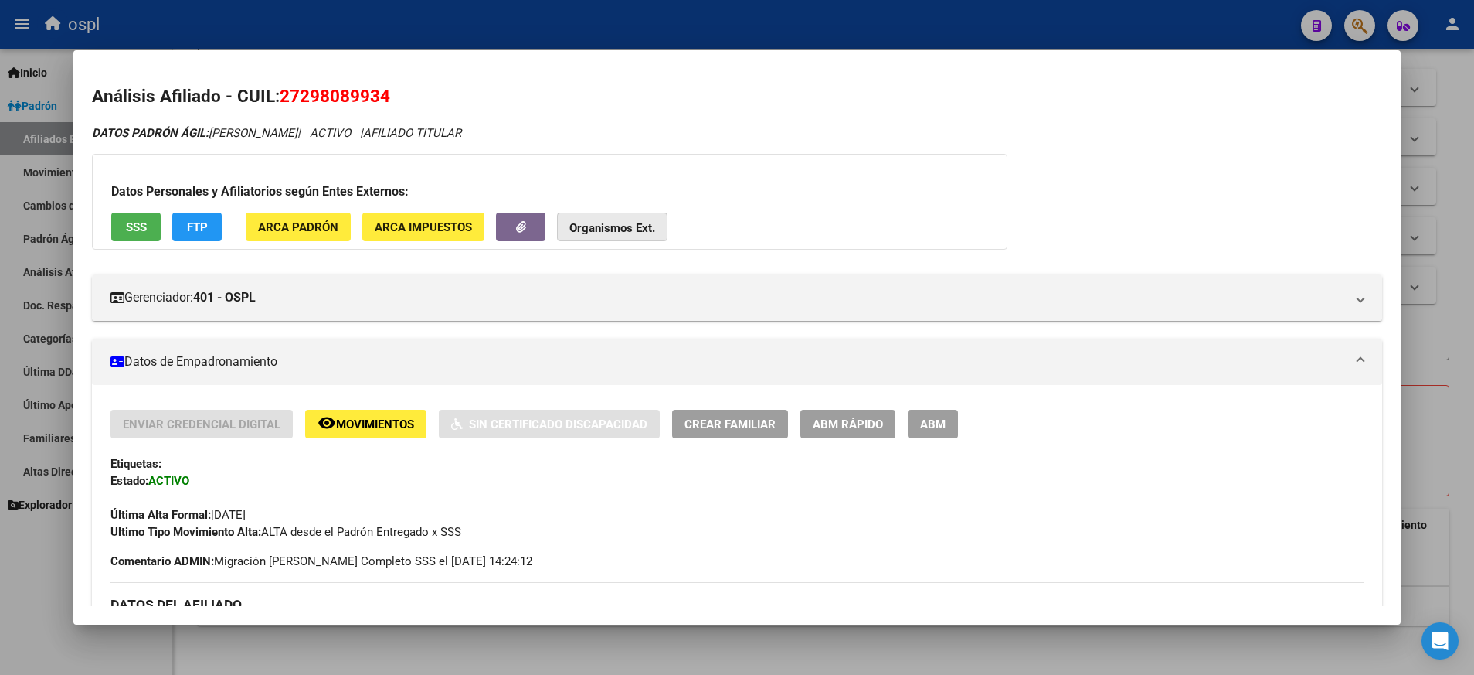
click at [607, 233] on strong "Organismos Ext." at bounding box center [613, 228] width 86 height 14
